Goal: Transaction & Acquisition: Purchase product/service

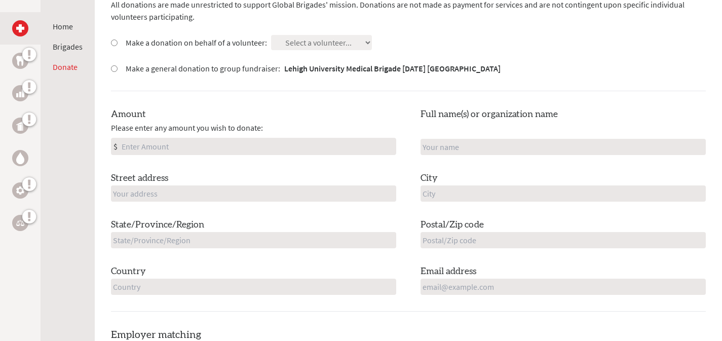
scroll to position [327, 0]
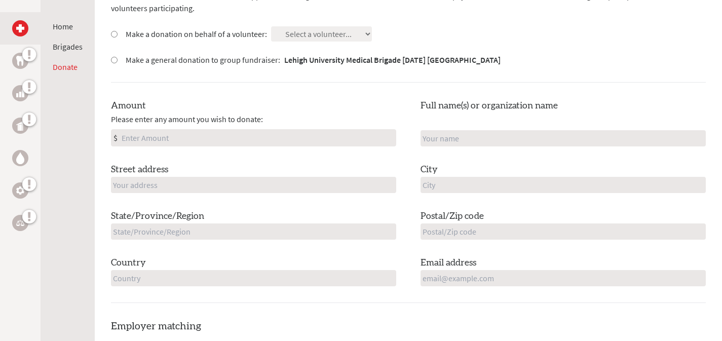
click at [180, 135] on input "Amount" at bounding box center [258, 138] width 276 height 16
type input "100"
click at [223, 88] on div "Destination All donations are made unrestricted to support Global Brigades' mis…" at bounding box center [408, 133] width 595 height 339
click at [207, 186] on input "text" at bounding box center [253, 185] width 285 height 16
type input "[STREET_ADDRESS][PERSON_NAME]"
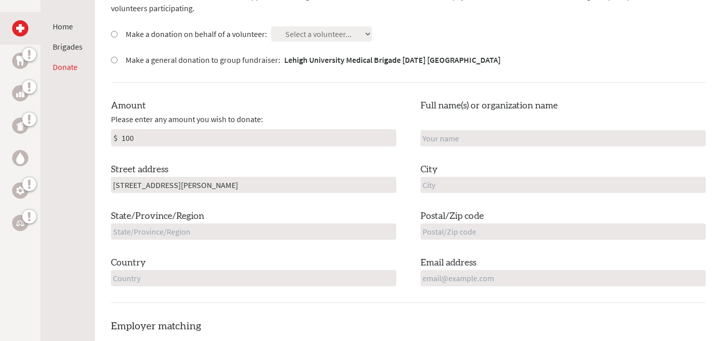
type input "[PERSON_NAME]"
type input "Ridgewood"
type input "NJ"
type input "07450"
type input "[GEOGRAPHIC_DATA]"
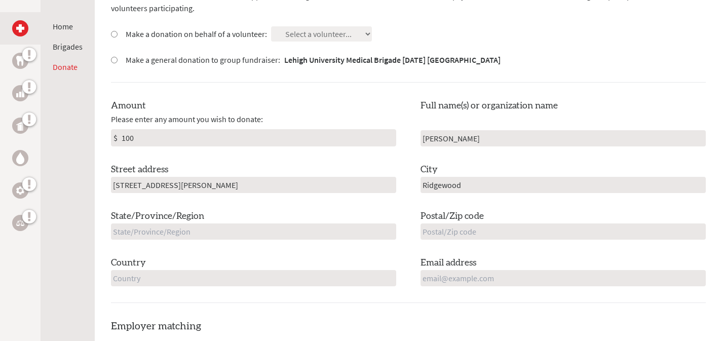
type input "[EMAIL_ADDRESS][DOMAIN_NAME]"
click at [246, 220] on div "State/Province/Region [GEOGRAPHIC_DATA]" at bounding box center [253, 224] width 285 height 30
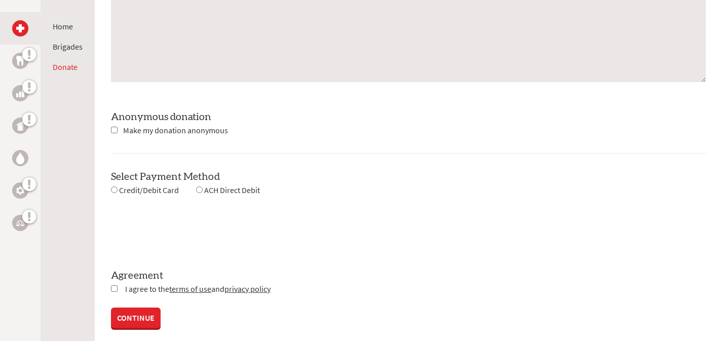
scroll to position [933, 0]
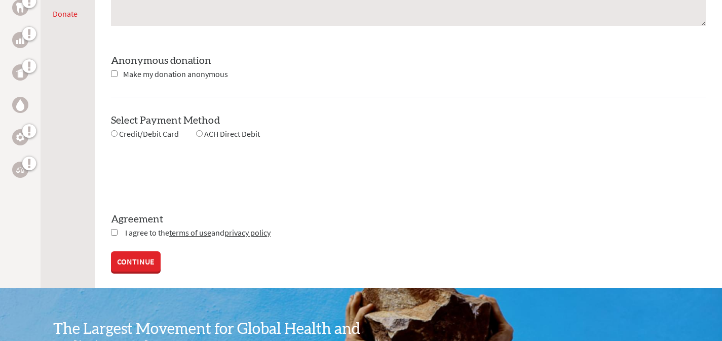
click at [117, 133] on input "radio" at bounding box center [114, 133] width 7 height 7
radio input "true"
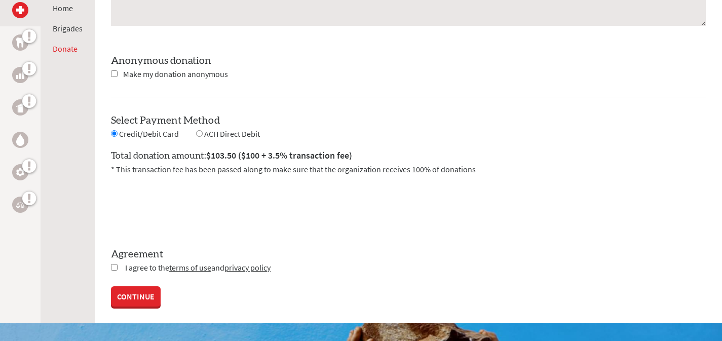
click at [114, 266] on input "checkbox" at bounding box center [114, 267] width 7 height 7
checkbox input "true"
click at [135, 295] on link "CONTINUE" at bounding box center [136, 297] width 50 height 20
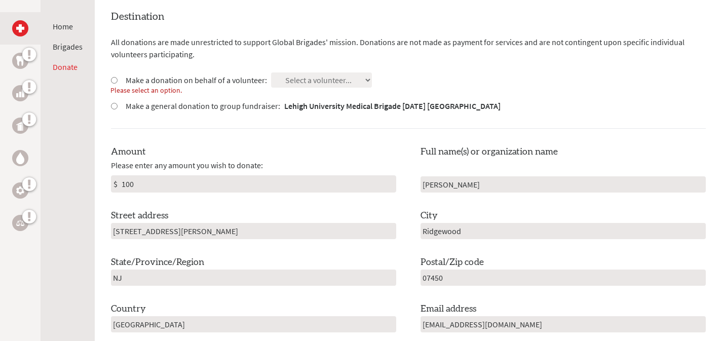
scroll to position [277, 0]
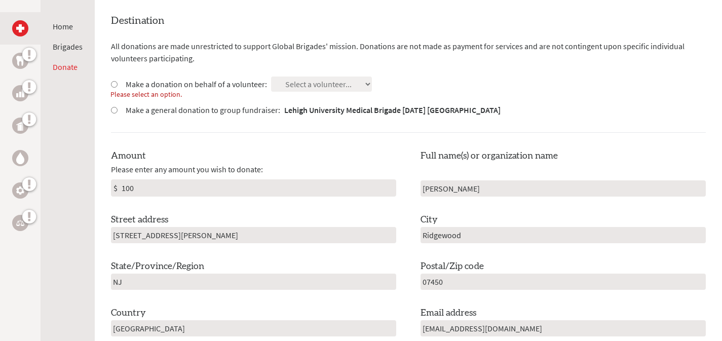
click at [112, 84] on input "Make a donation on behalf of a volunteer:" at bounding box center [114, 84] width 7 height 7
radio input "true"
click at [325, 77] on select "Select a volunteer... [PERSON_NAME] [PERSON_NAME] [PERSON_NAME] [PERSON_NAME] […" at bounding box center [321, 83] width 101 height 15
select select "7E988B6E-6BC6-11EF-BF8B-42010A8A0043"
click at [373, 164] on div "Amount Please enter any amount you wish to donate: $ 100" at bounding box center [253, 173] width 285 height 48
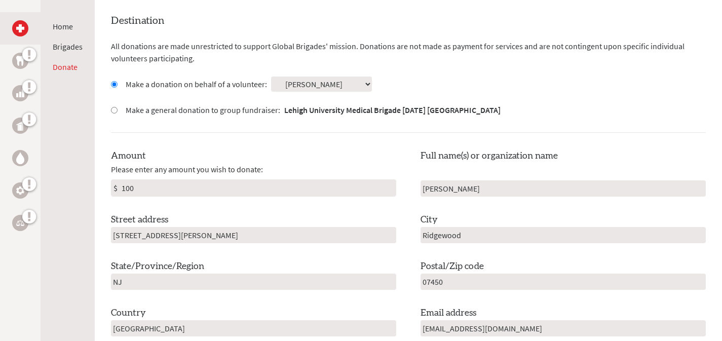
click at [323, 76] on select "Select a volunteer... [PERSON_NAME] [PERSON_NAME] [PERSON_NAME] [PERSON_NAME] […" at bounding box center [321, 83] width 101 height 15
click at [332, 152] on div "Amount Please enter any amount you wish to donate: $ 100" at bounding box center [253, 173] width 285 height 48
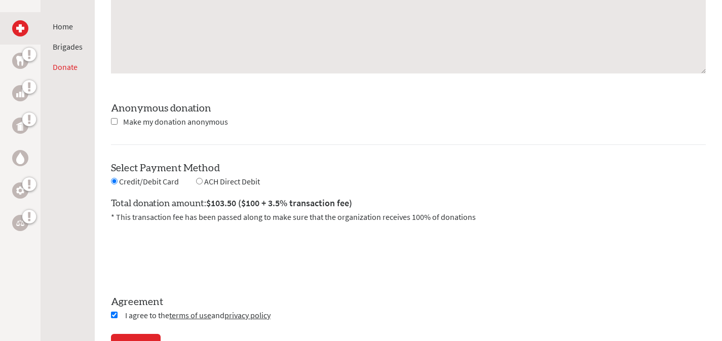
scroll to position [929, 0]
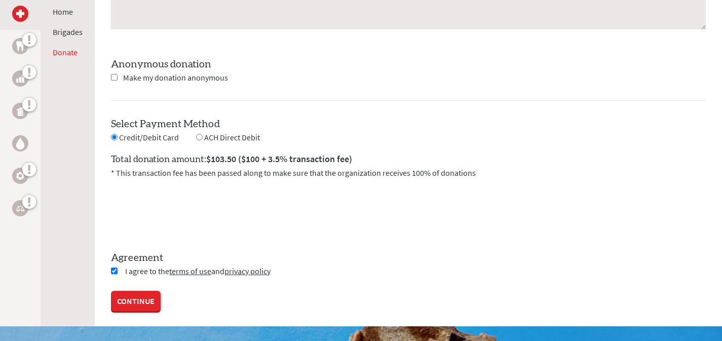
click at [132, 300] on link "CONTINUE" at bounding box center [136, 301] width 50 height 20
